Goal: Information Seeking & Learning: Learn about a topic

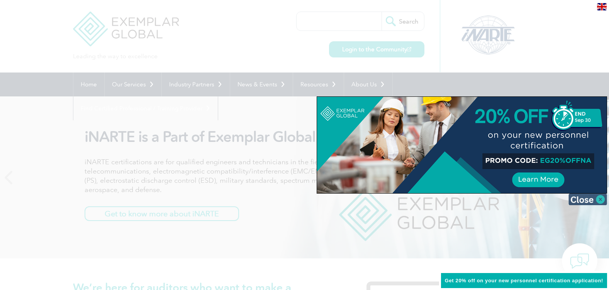
click at [592, 201] on img at bounding box center [587, 200] width 39 height 12
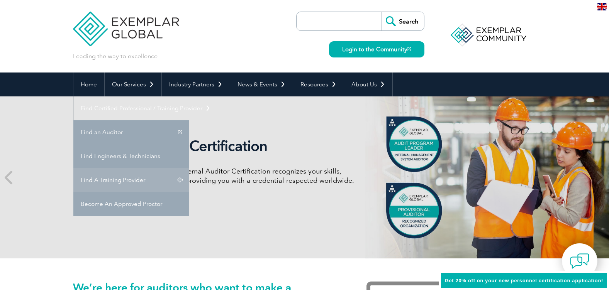
click at [189, 168] on link "Find A Training Provider" at bounding box center [131, 180] width 116 height 24
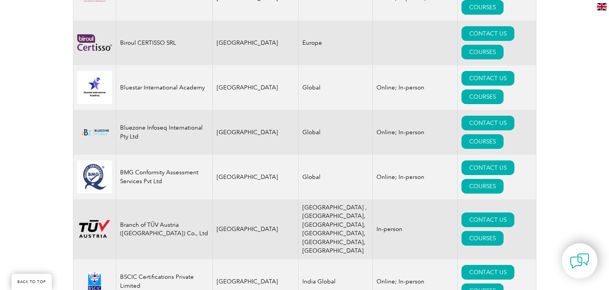
scroll to position [1713, 0]
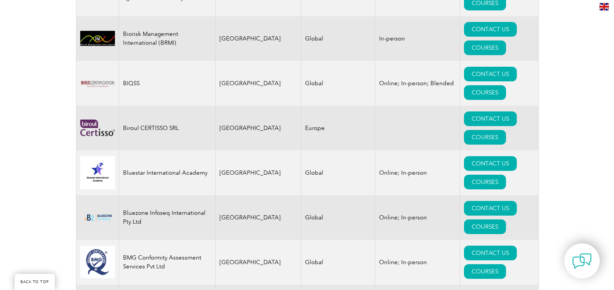
scroll to position [1685, 0]
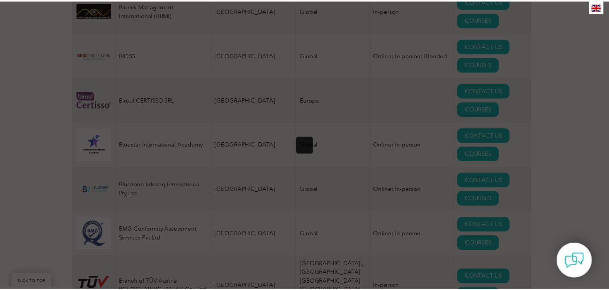
scroll to position [0, 0]
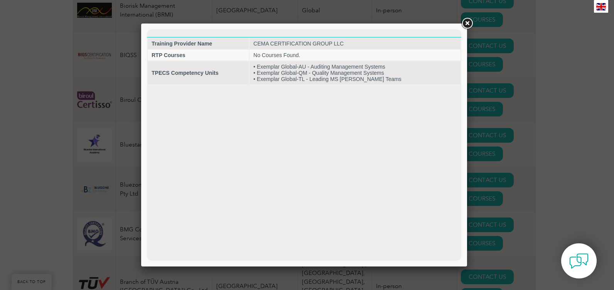
click at [469, 25] on link at bounding box center [467, 24] width 14 height 14
